Goal: Task Accomplishment & Management: Manage account settings

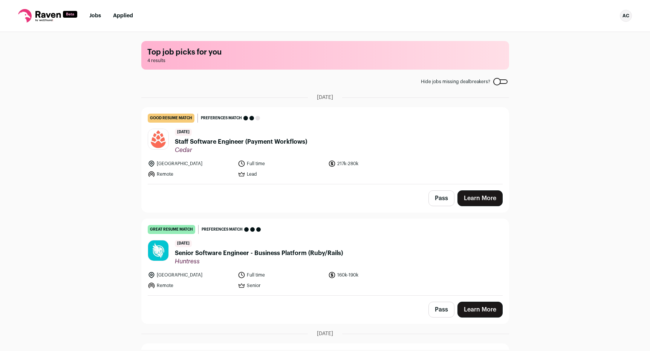
click at [628, 15] on div "AC" at bounding box center [626, 16] width 12 height 12
click at [610, 35] on link "Settings" at bounding box center [589, 35] width 83 height 18
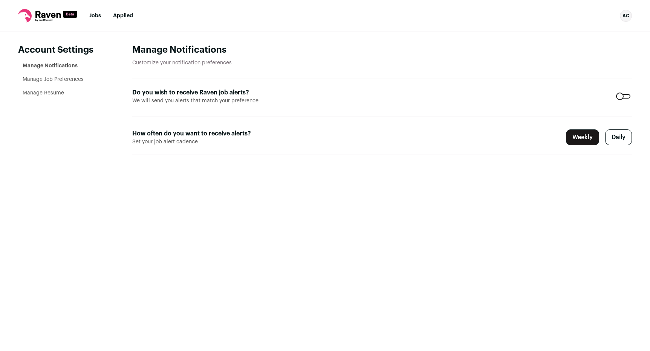
click at [622, 100] on form "Do you wish to receive Raven job alerts? We will send you alerts that match you…" at bounding box center [382, 117] width 500 height 76
click at [623, 97] on div at bounding box center [623, 96] width 14 height 5
click at [463, 58] on header "Manage Notifications Customize your notification preferences" at bounding box center [382, 61] width 500 height 35
click at [624, 18] on div "AC" at bounding box center [626, 16] width 12 height 12
